Goal: Communication & Community: Participate in discussion

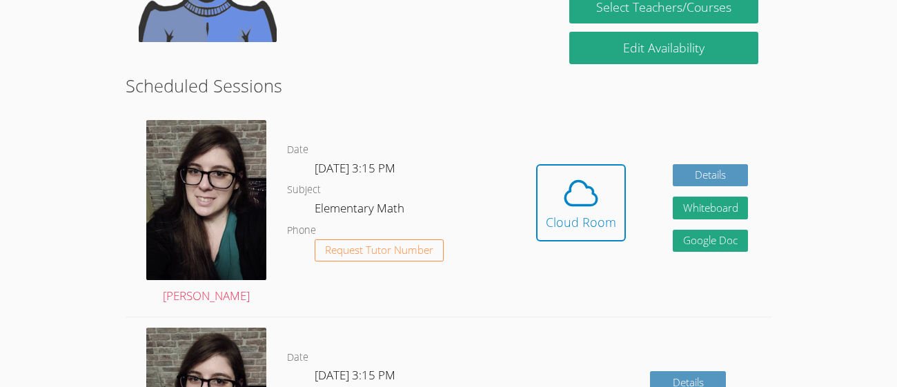
scroll to position [326, 0]
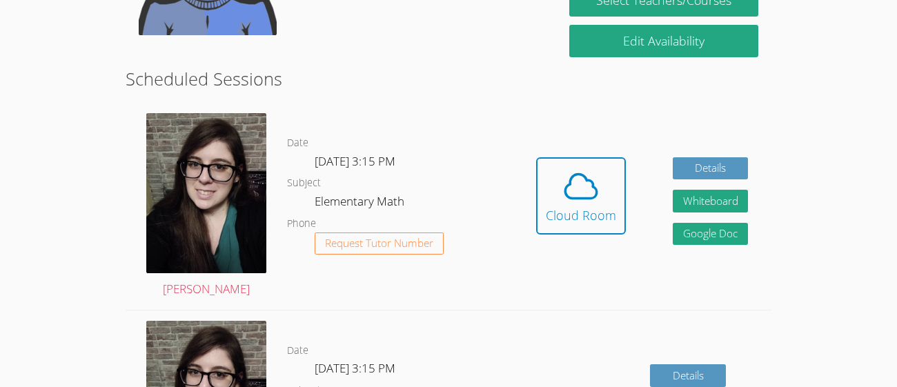
click at [582, 183] on icon at bounding box center [580, 186] width 39 height 39
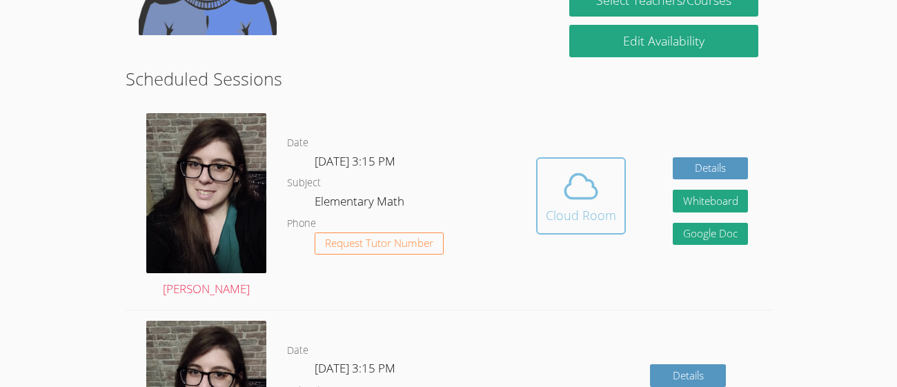
click at [577, 216] on div "Cloud Room" at bounding box center [581, 215] width 70 height 19
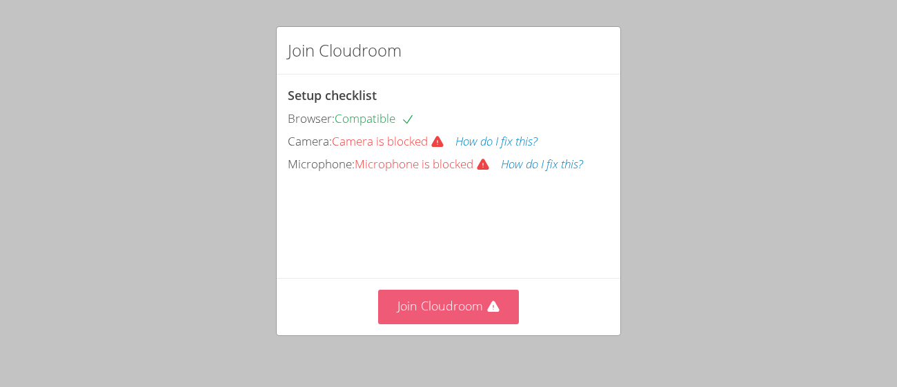
click at [497, 297] on button "Join Cloudroom" at bounding box center [448, 307] width 141 height 34
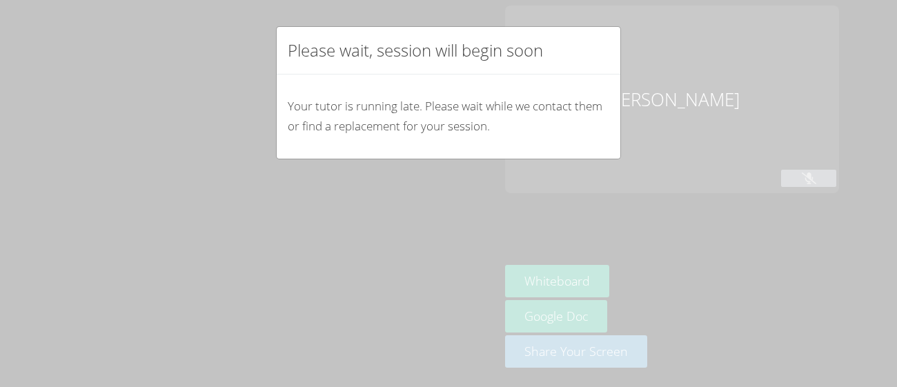
click at [497, 297] on div "Please wait, session will begin soon Your tutor is running late. Please wait wh…" at bounding box center [448, 193] width 897 height 387
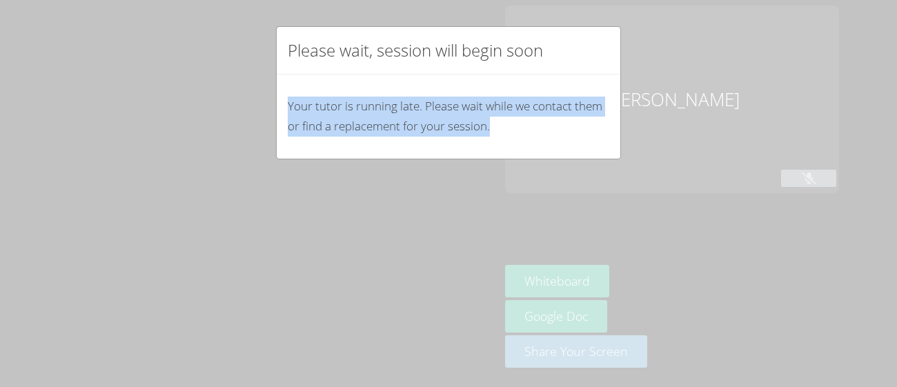
click at [497, 297] on div "Please wait, session will begin soon Your tutor is running late. Please wait wh…" at bounding box center [448, 193] width 897 height 387
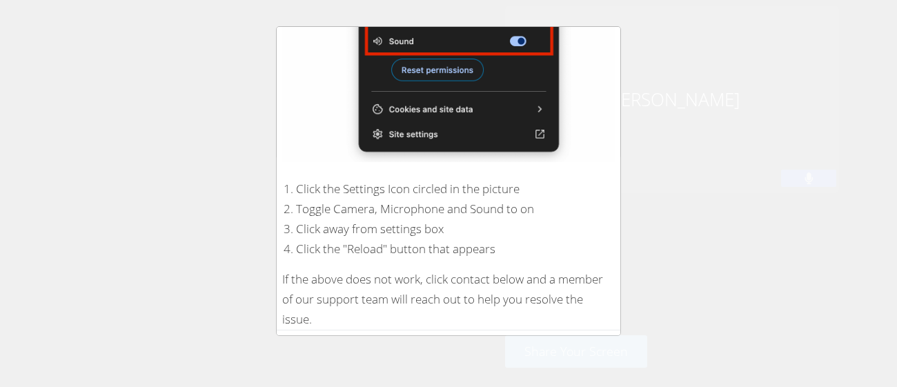
scroll to position [313, 0]
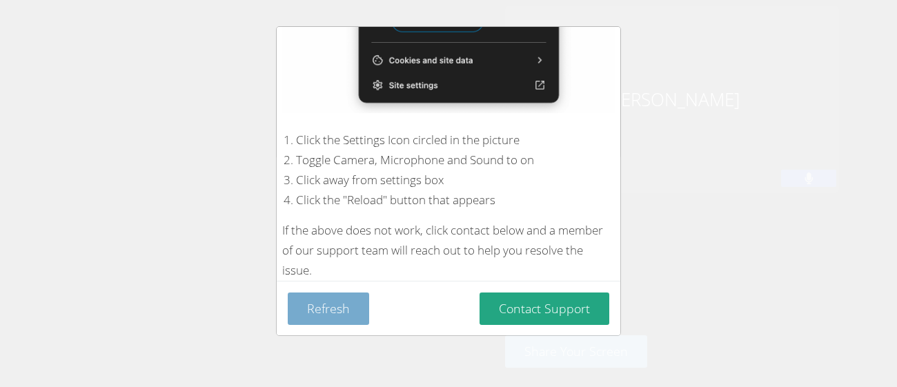
click at [321, 301] on button "Refresh" at bounding box center [328, 308] width 81 height 32
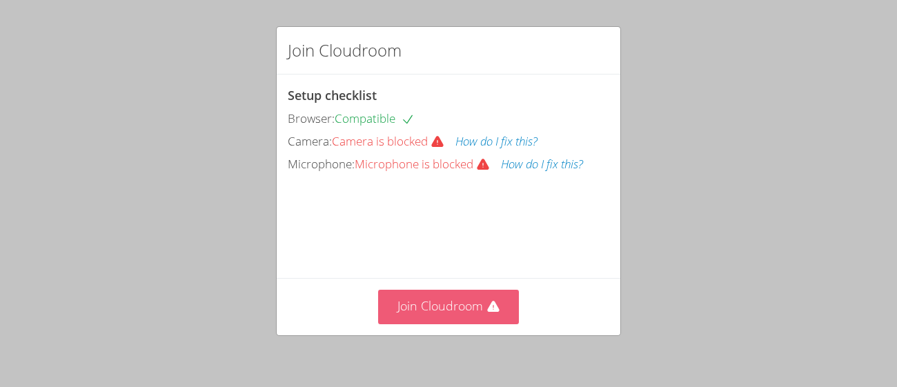
click at [431, 291] on button "Join Cloudroom" at bounding box center [448, 307] width 141 height 34
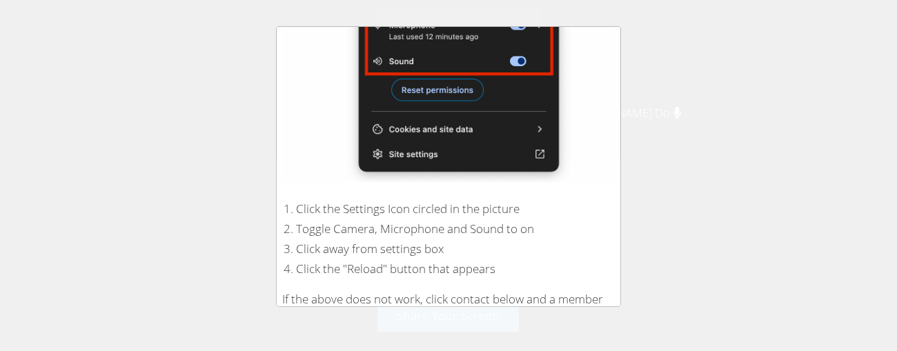
scroll to position [342, 0]
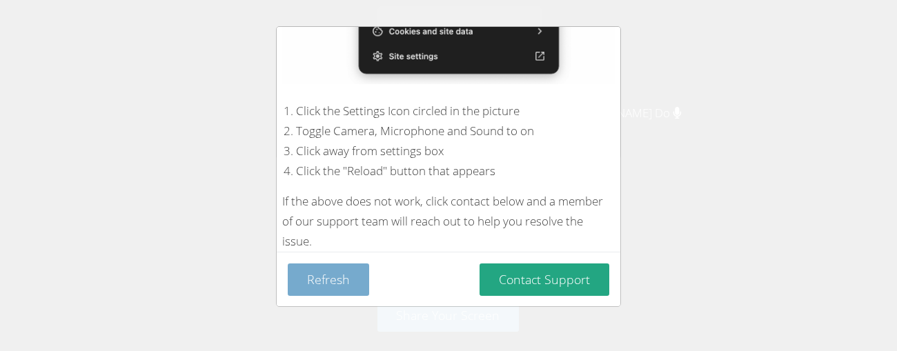
click at [352, 280] on button "Refresh" at bounding box center [328, 279] width 81 height 32
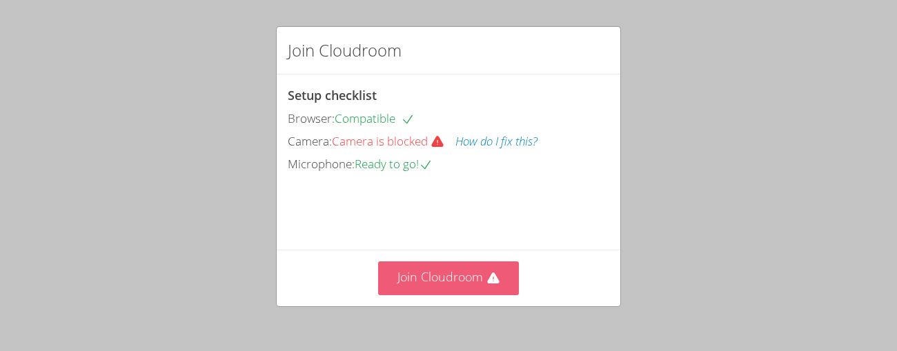
click at [399, 279] on button "Join Cloudroom" at bounding box center [448, 278] width 141 height 34
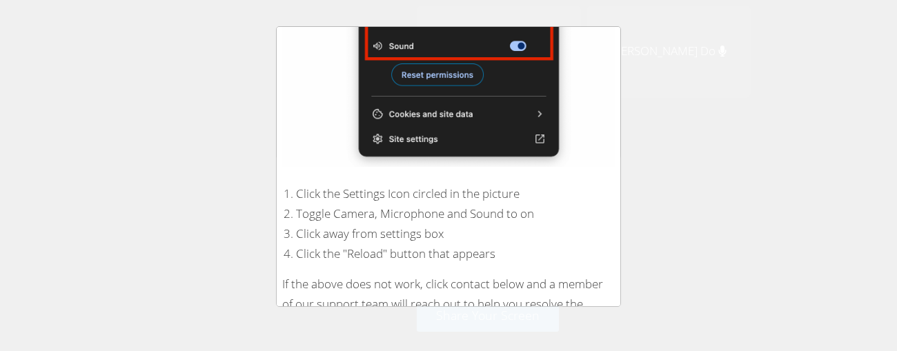
scroll to position [342, 0]
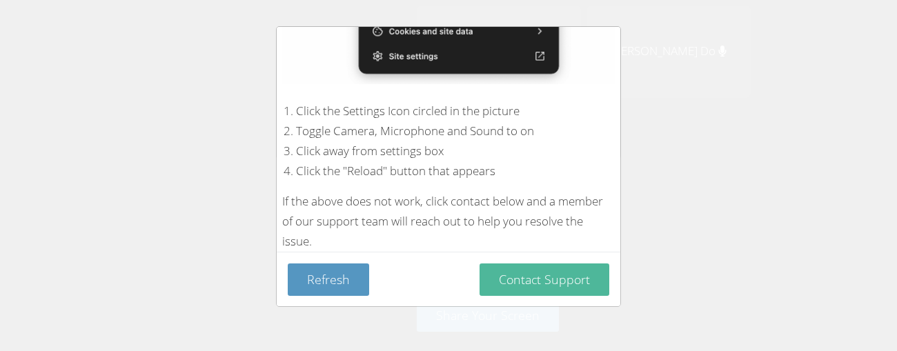
click at [513, 281] on button "Contact Support" at bounding box center [544, 279] width 130 height 32
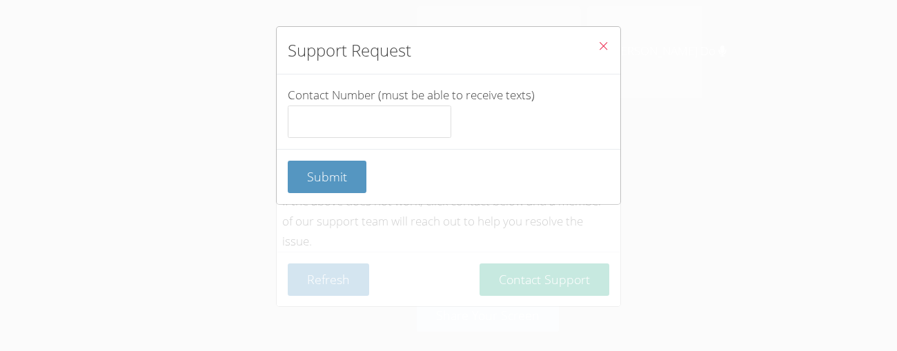
click at [589, 41] on button "Close" at bounding box center [603, 48] width 34 height 42
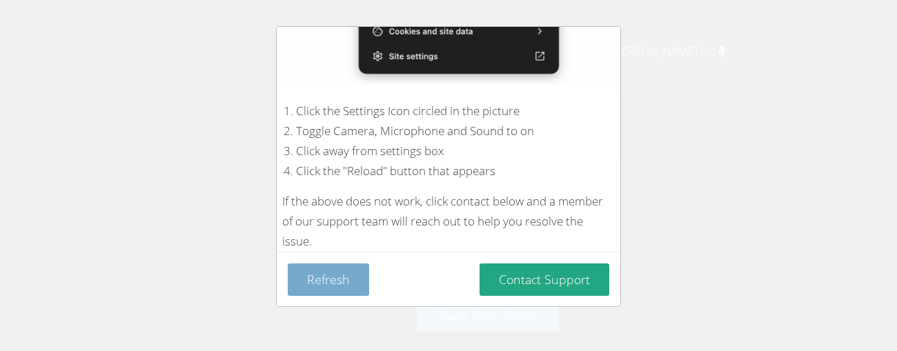
click at [325, 286] on button "Refresh" at bounding box center [328, 279] width 81 height 32
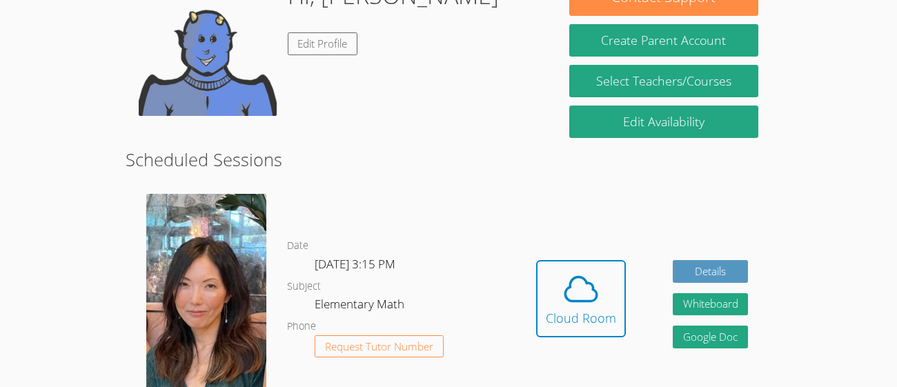
scroll to position [246, 0]
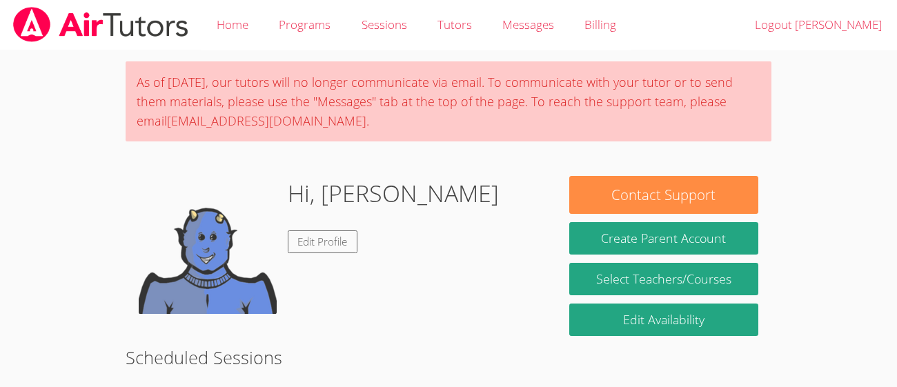
scroll to position [199, 0]
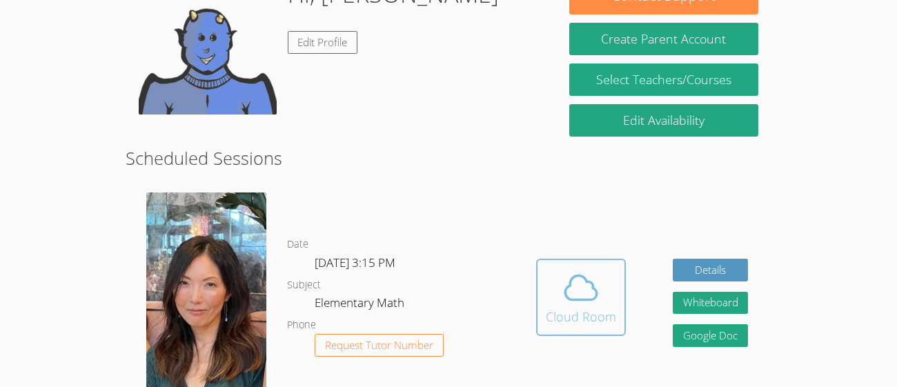
click at [582, 292] on icon at bounding box center [580, 287] width 39 height 39
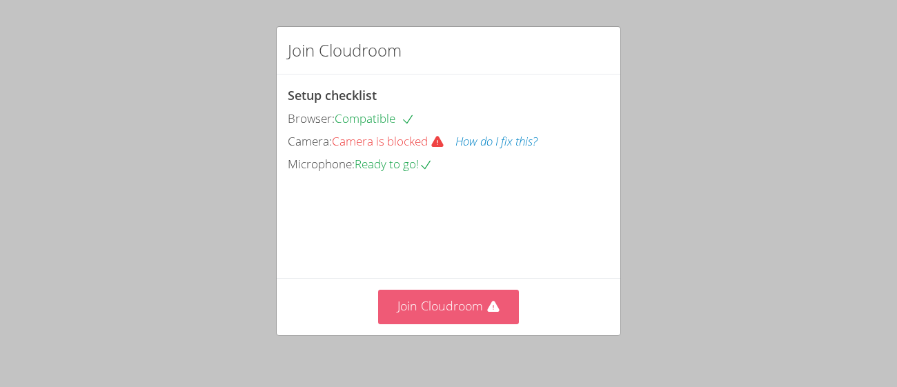
click at [477, 308] on button "Join Cloudroom" at bounding box center [448, 307] width 141 height 34
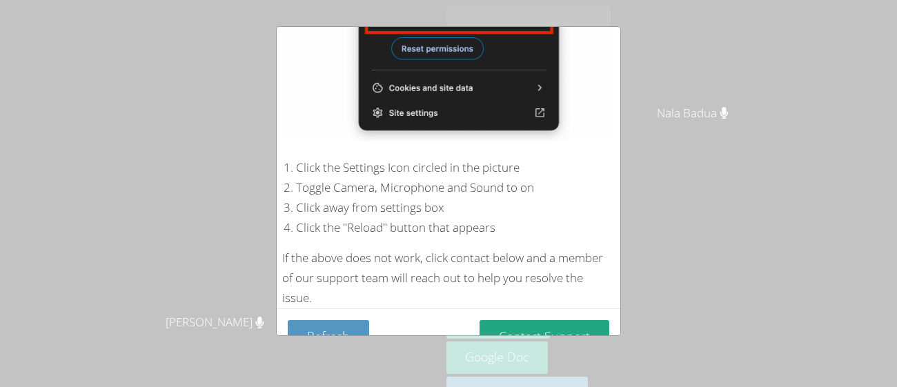
scroll to position [313, 0]
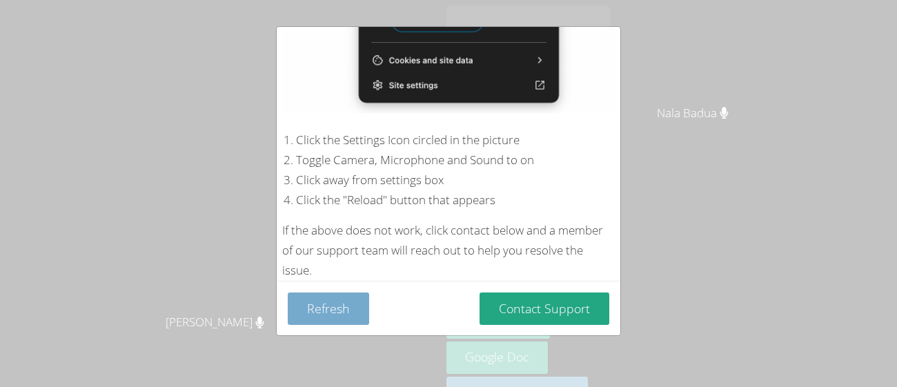
click at [342, 303] on button "Refresh" at bounding box center [328, 308] width 81 height 32
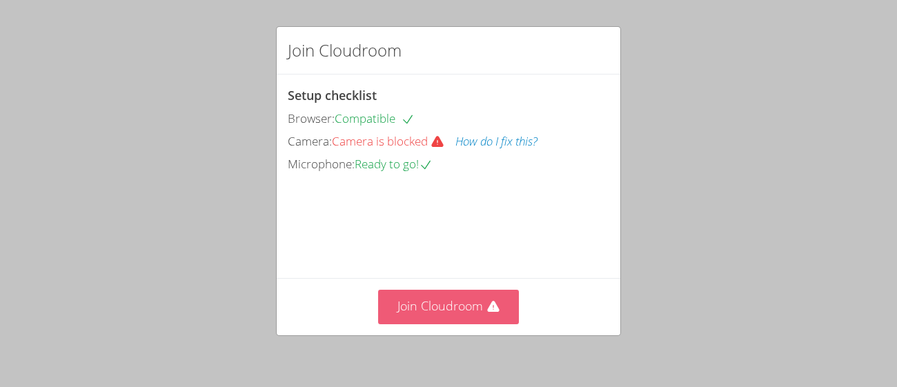
click at [414, 290] on button "Join Cloudroom" at bounding box center [448, 307] width 141 height 34
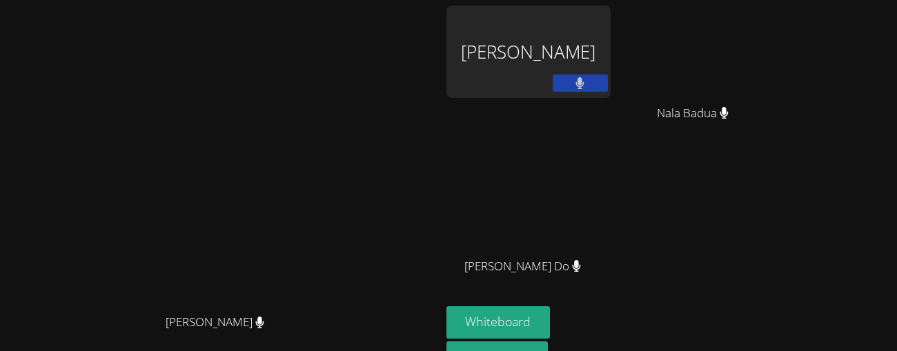
click at [435, 12] on div "Grace Chu Grace Chu" at bounding box center [221, 214] width 430 height 417
click at [608, 80] on button at bounding box center [580, 82] width 55 height 17
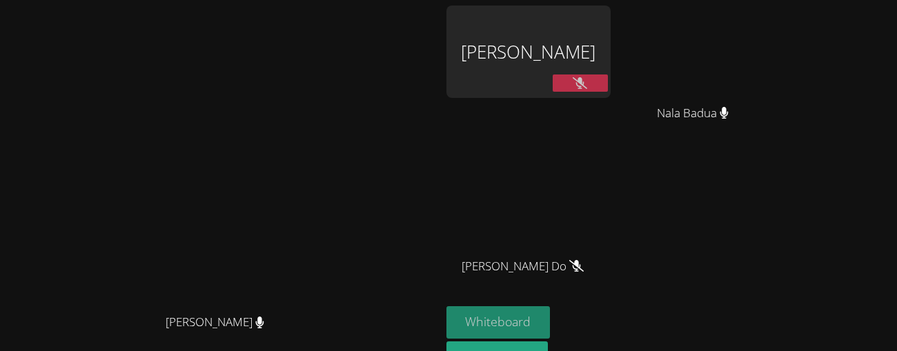
click at [550, 317] on button "Whiteboard" at bounding box center [498, 322] width 104 height 32
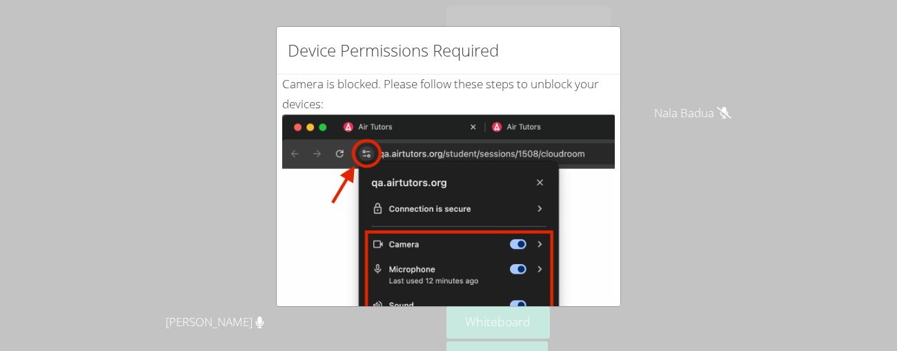
scroll to position [342, 0]
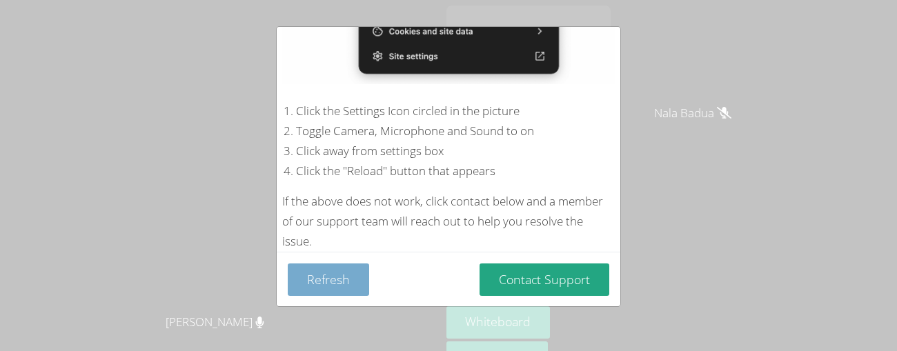
click at [313, 290] on button "Refresh" at bounding box center [328, 279] width 81 height 32
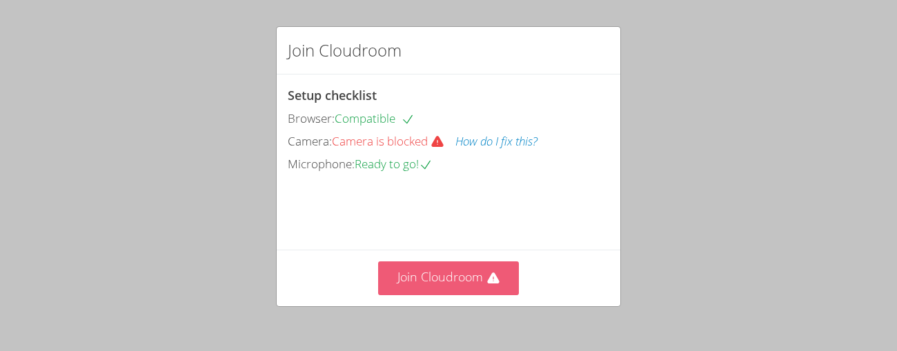
click at [396, 270] on button "Join Cloudroom" at bounding box center [448, 278] width 141 height 34
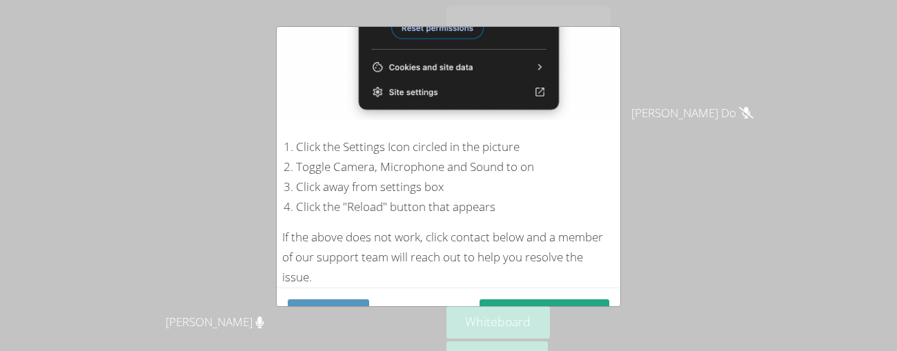
scroll to position [342, 0]
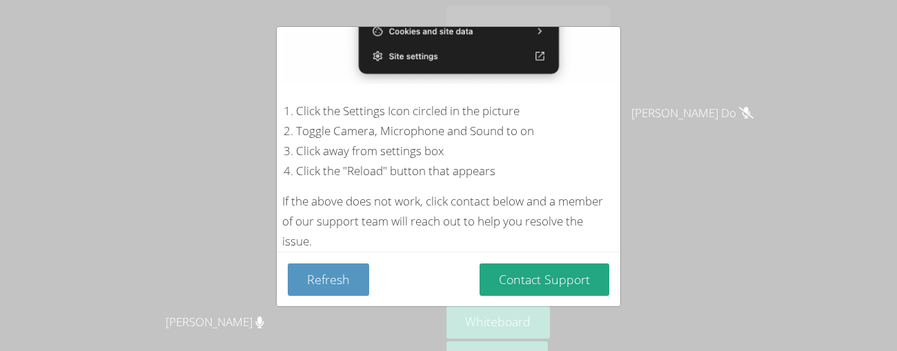
click at [74, 258] on div "Device Permissions Required Camera is blocked . Please follow these steps to un…" at bounding box center [448, 175] width 897 height 351
click at [319, 272] on button "Refresh" at bounding box center [328, 279] width 81 height 32
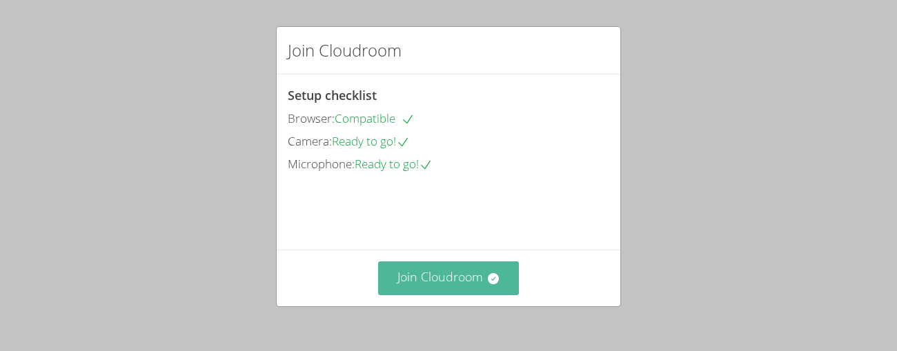
click at [416, 275] on button "Join Cloudroom" at bounding box center [448, 278] width 141 height 34
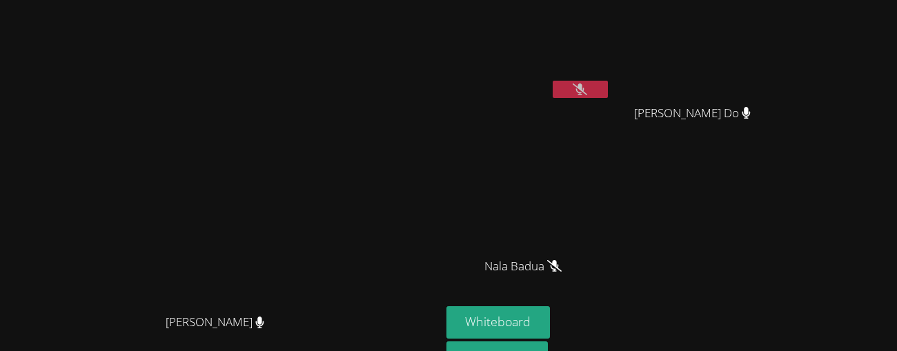
click at [608, 88] on button at bounding box center [580, 89] width 55 height 17
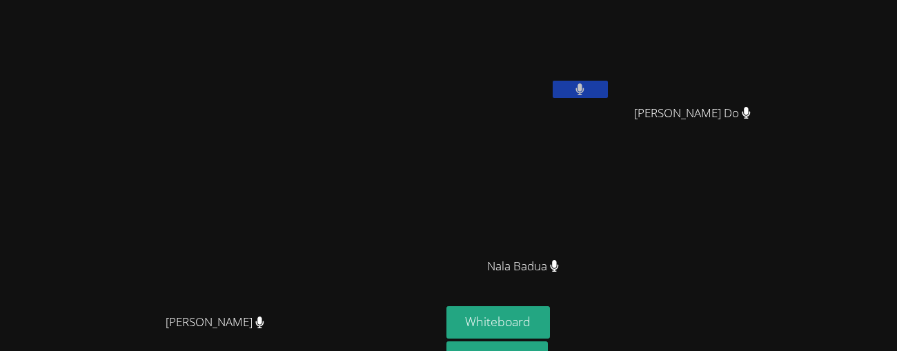
click at [608, 88] on button at bounding box center [580, 89] width 55 height 17
click at [587, 84] on icon at bounding box center [580, 89] width 14 height 12
click at [608, 84] on button at bounding box center [580, 89] width 55 height 17
click at [608, 83] on button at bounding box center [580, 89] width 55 height 17
click at [608, 86] on button at bounding box center [580, 89] width 55 height 17
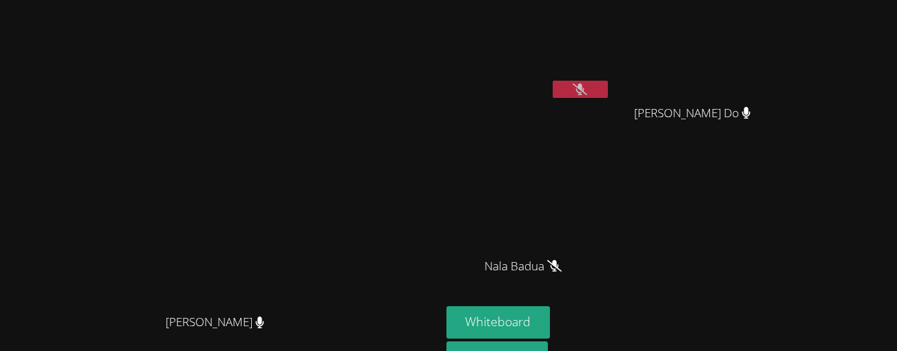
click at [608, 82] on button at bounding box center [580, 89] width 55 height 17
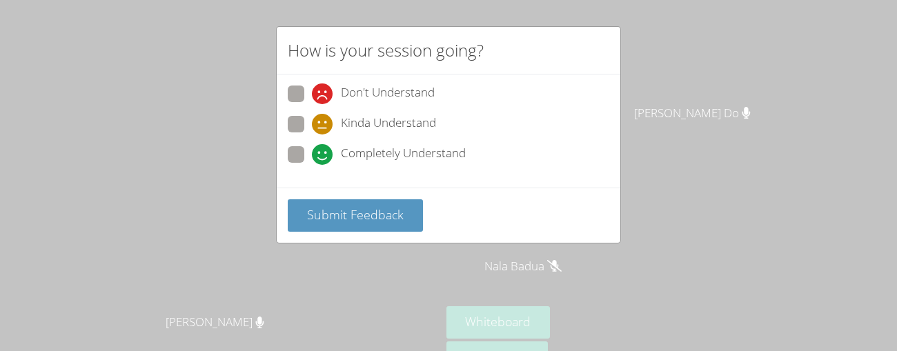
click at [312, 135] on span at bounding box center [312, 135] width 0 height 0
click at [312, 122] on input "Kinda Understand" at bounding box center [318, 122] width 12 height 12
radio input "true"
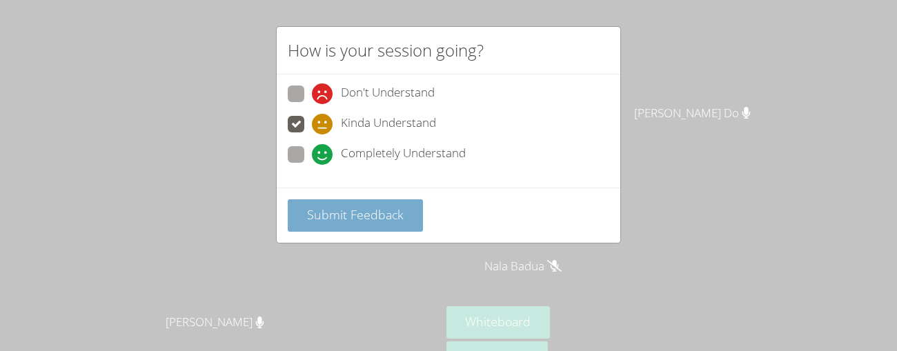
click at [310, 220] on span "Submit Feedback" at bounding box center [355, 214] width 97 height 17
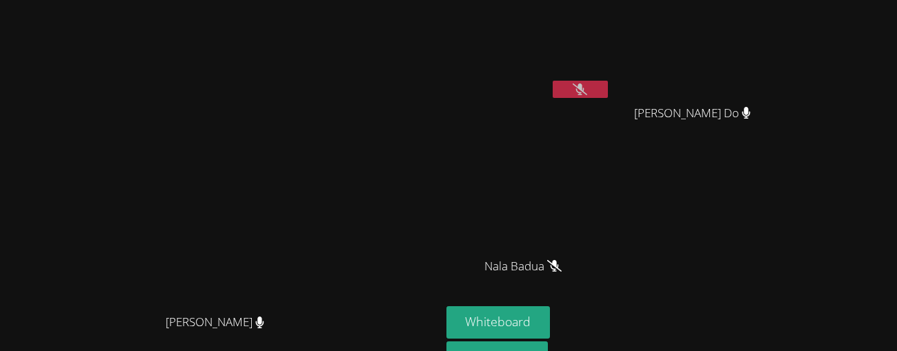
click at [608, 89] on button at bounding box center [580, 89] width 55 height 17
